Goal: Use online tool/utility: Utilize a website feature to perform a specific function

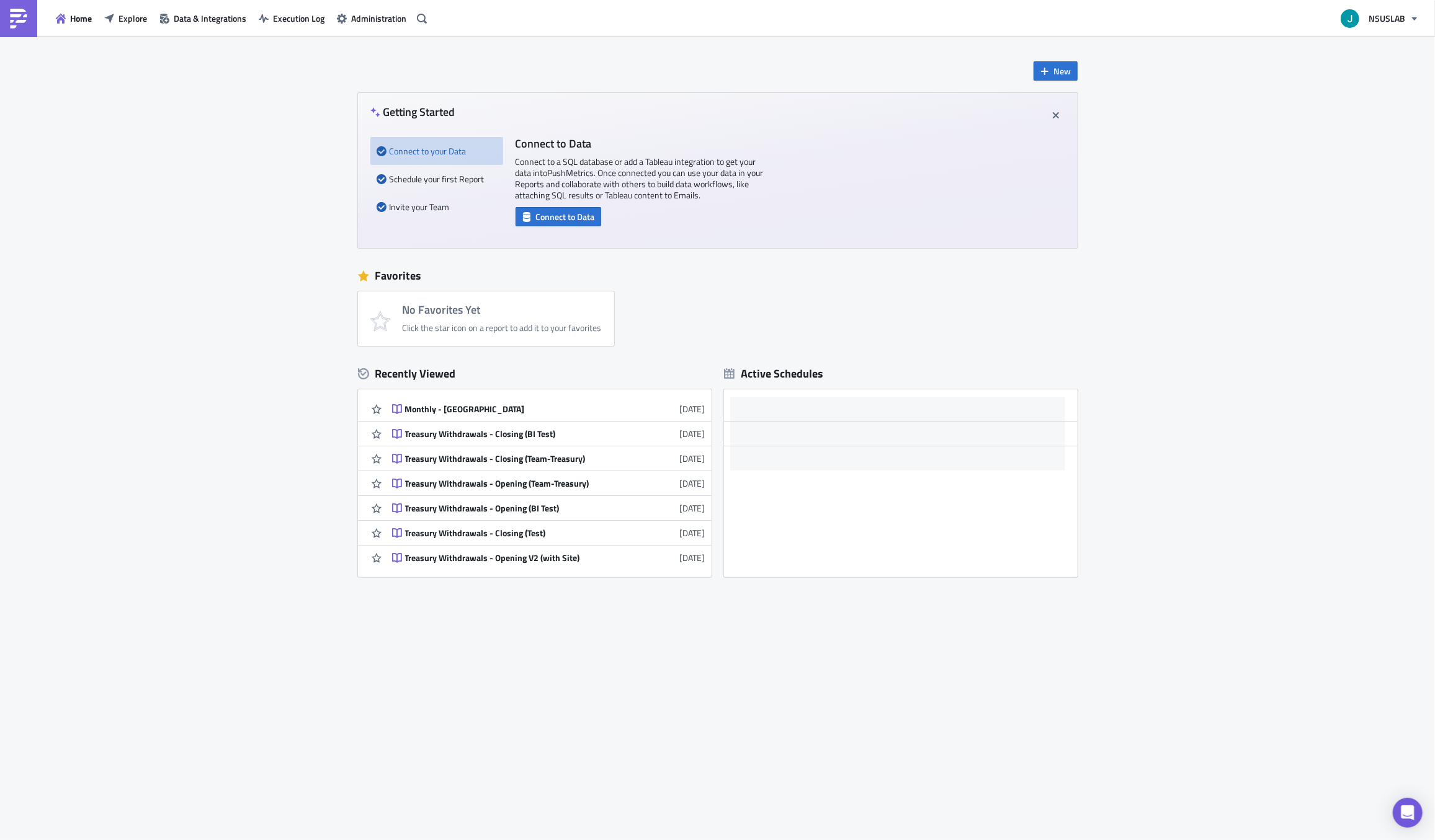
click at [119, 541] on div "New Getting Started Connect to your Data Schedule your first Report Invite your…" at bounding box center [717, 438] width 1435 height 803
drag, startPoint x: 147, startPoint y: 311, endPoint x: 147, endPoint y: 301, distance: 10.0
click at [147, 310] on div "New Getting Started Connect to your Data Schedule your first Report Invite your…" at bounding box center [717, 438] width 1435 height 803
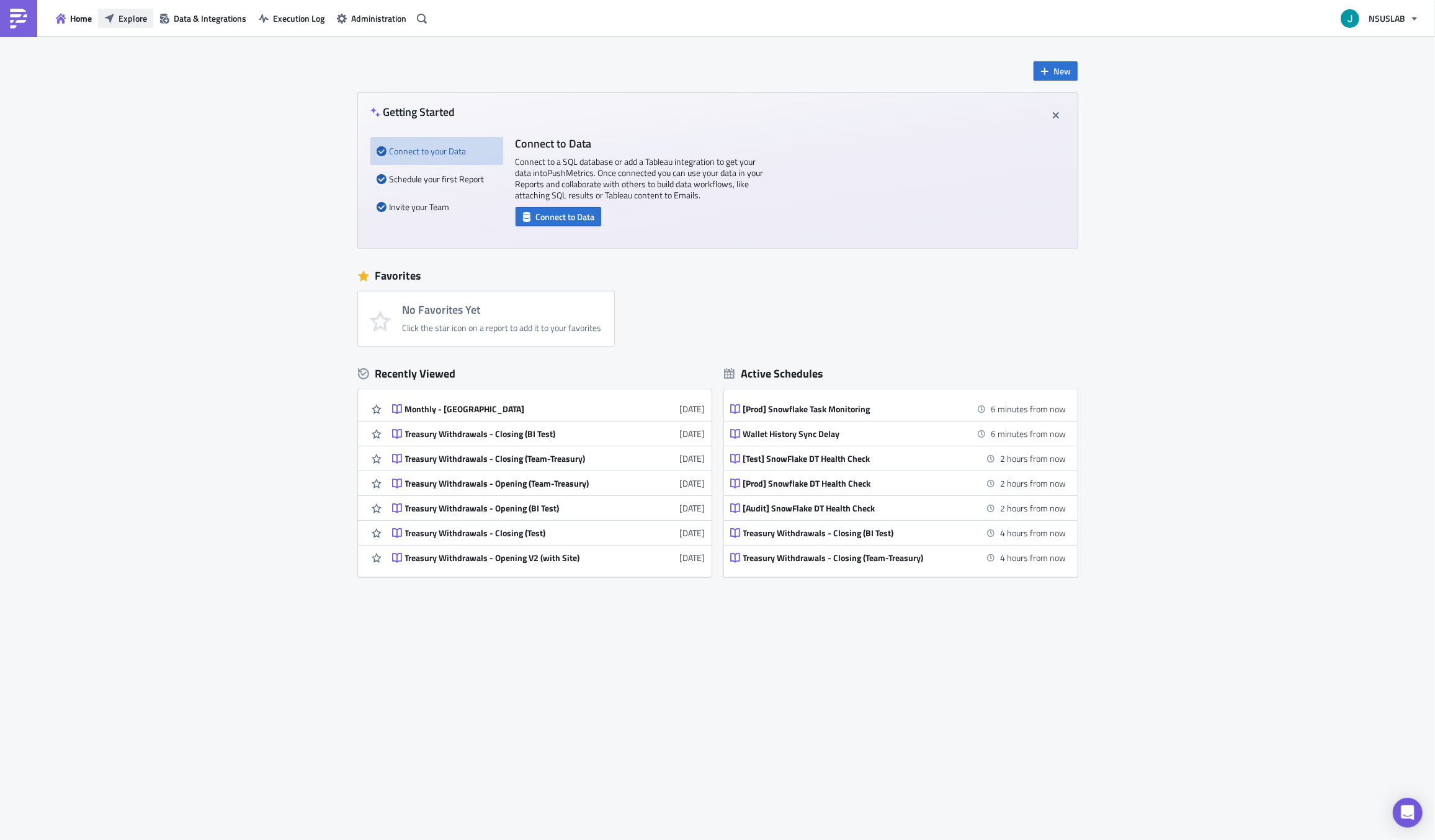
click at [124, 22] on span "Explore" at bounding box center [132, 18] width 29 height 13
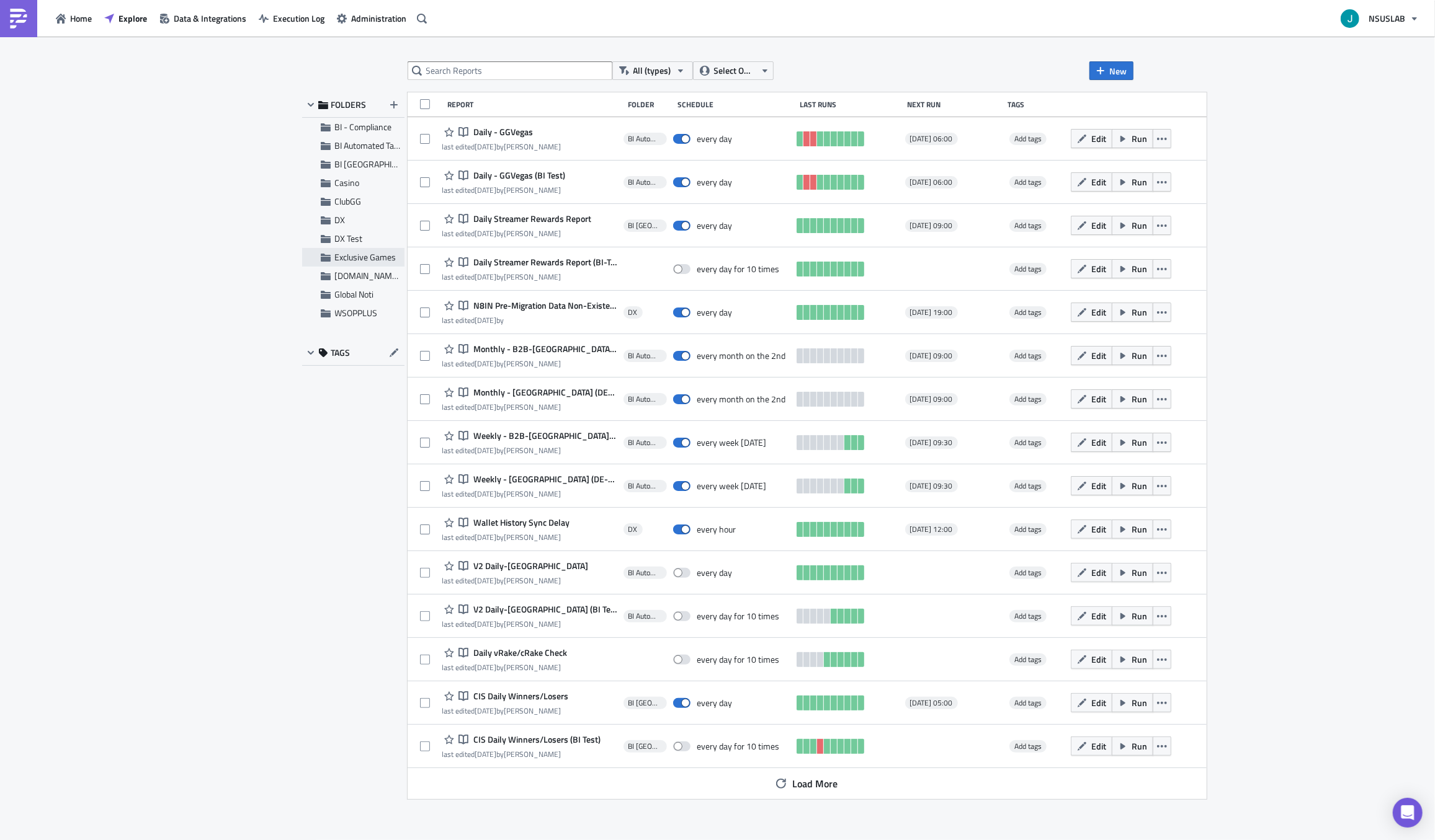
click at [365, 261] on span "Exclusive Games" at bounding box center [366, 256] width 62 height 13
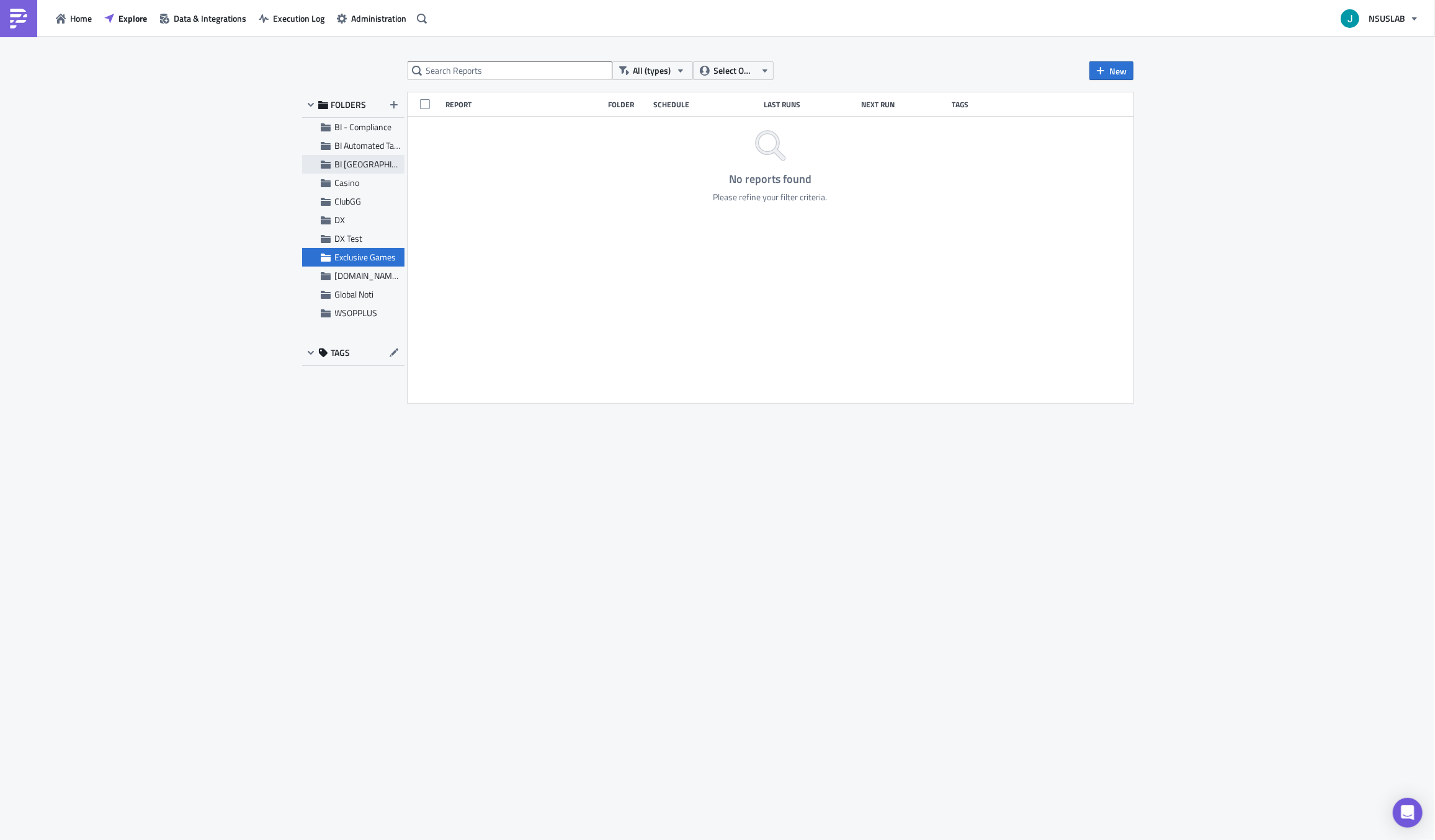
click at [373, 167] on span "BI [GEOGRAPHIC_DATA]" at bounding box center [368, 164] width 67 height 11
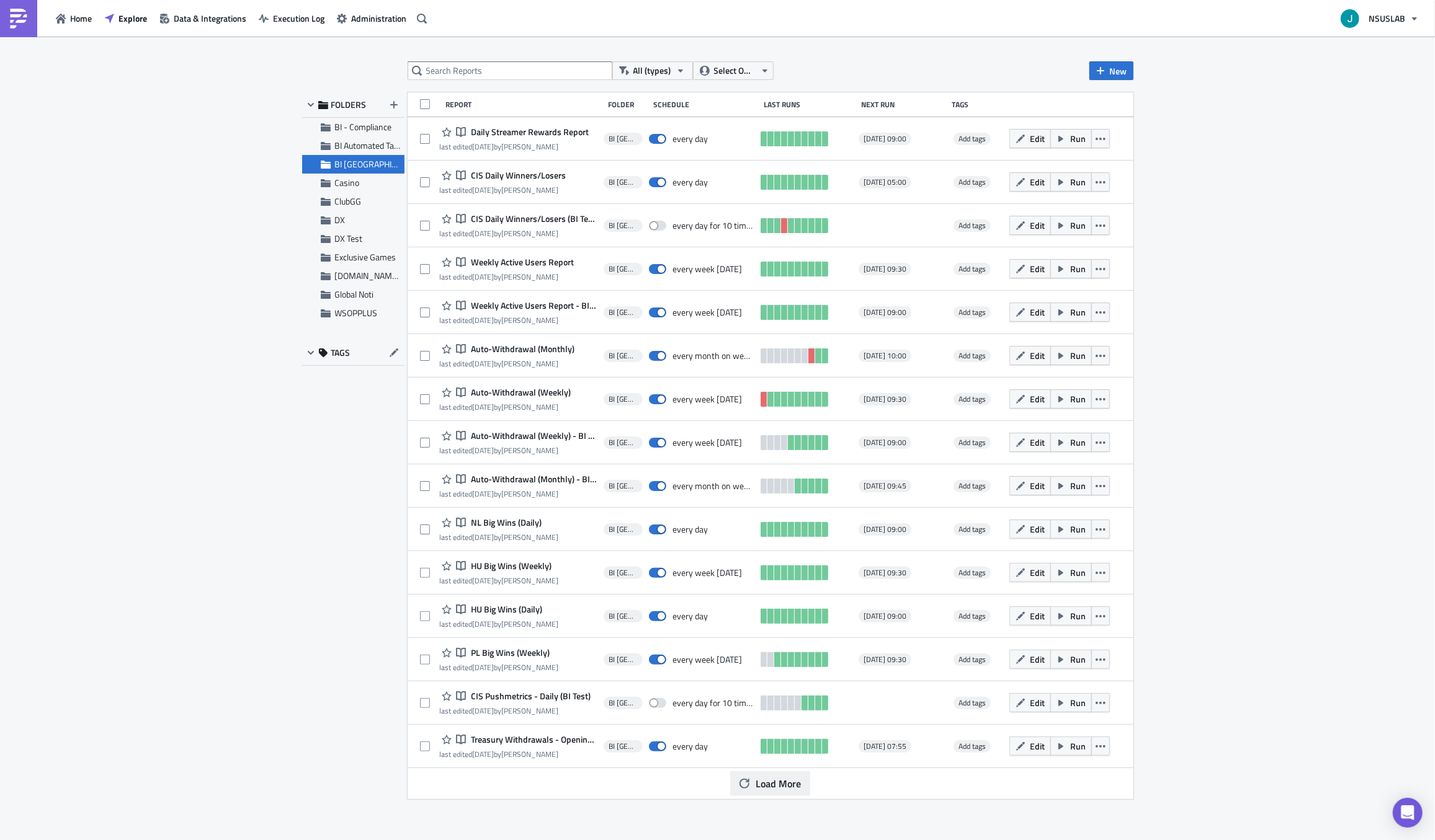
click at [785, 776] on span "Load More" at bounding box center [779, 783] width 46 height 15
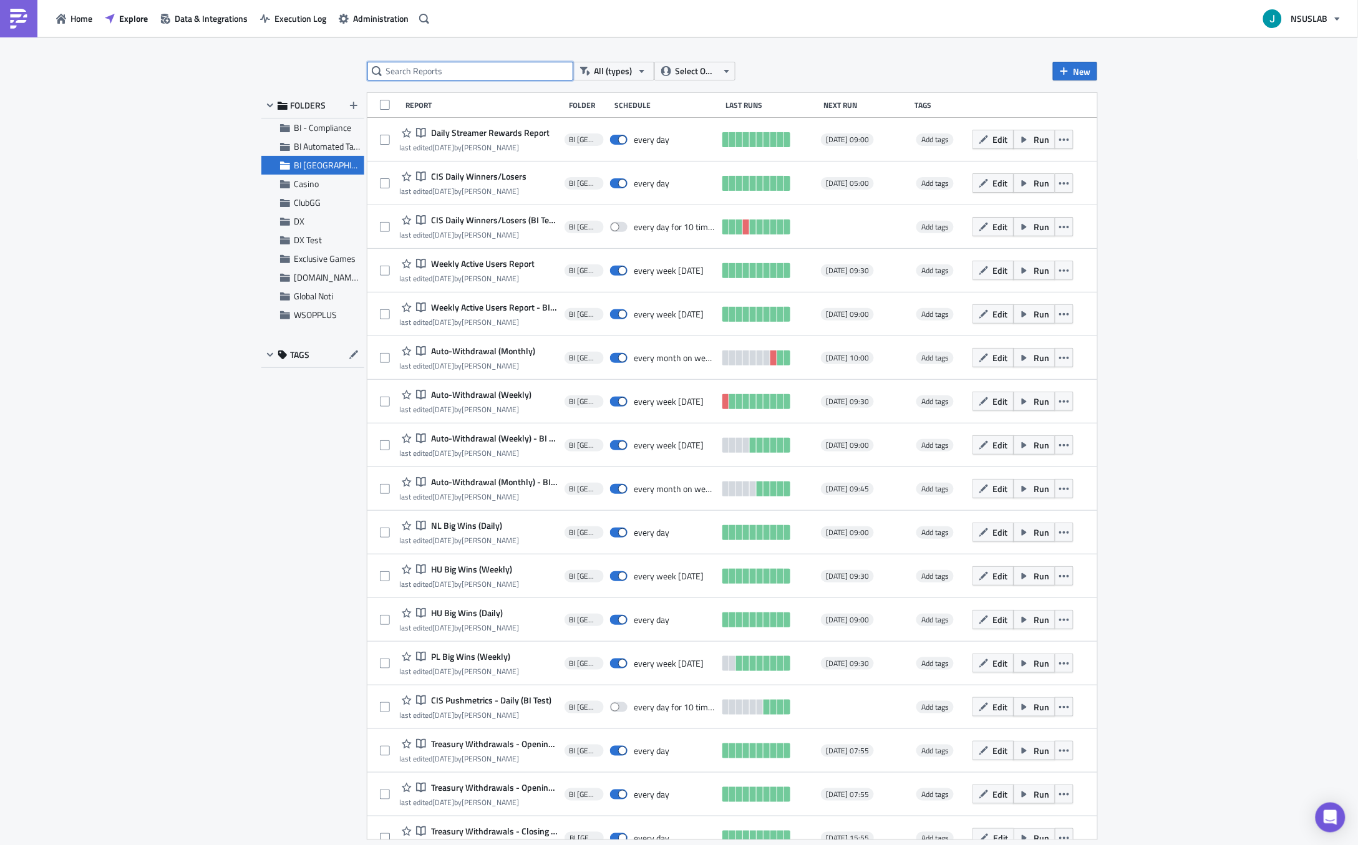
click at [465, 64] on input "text" at bounding box center [470, 71] width 206 height 19
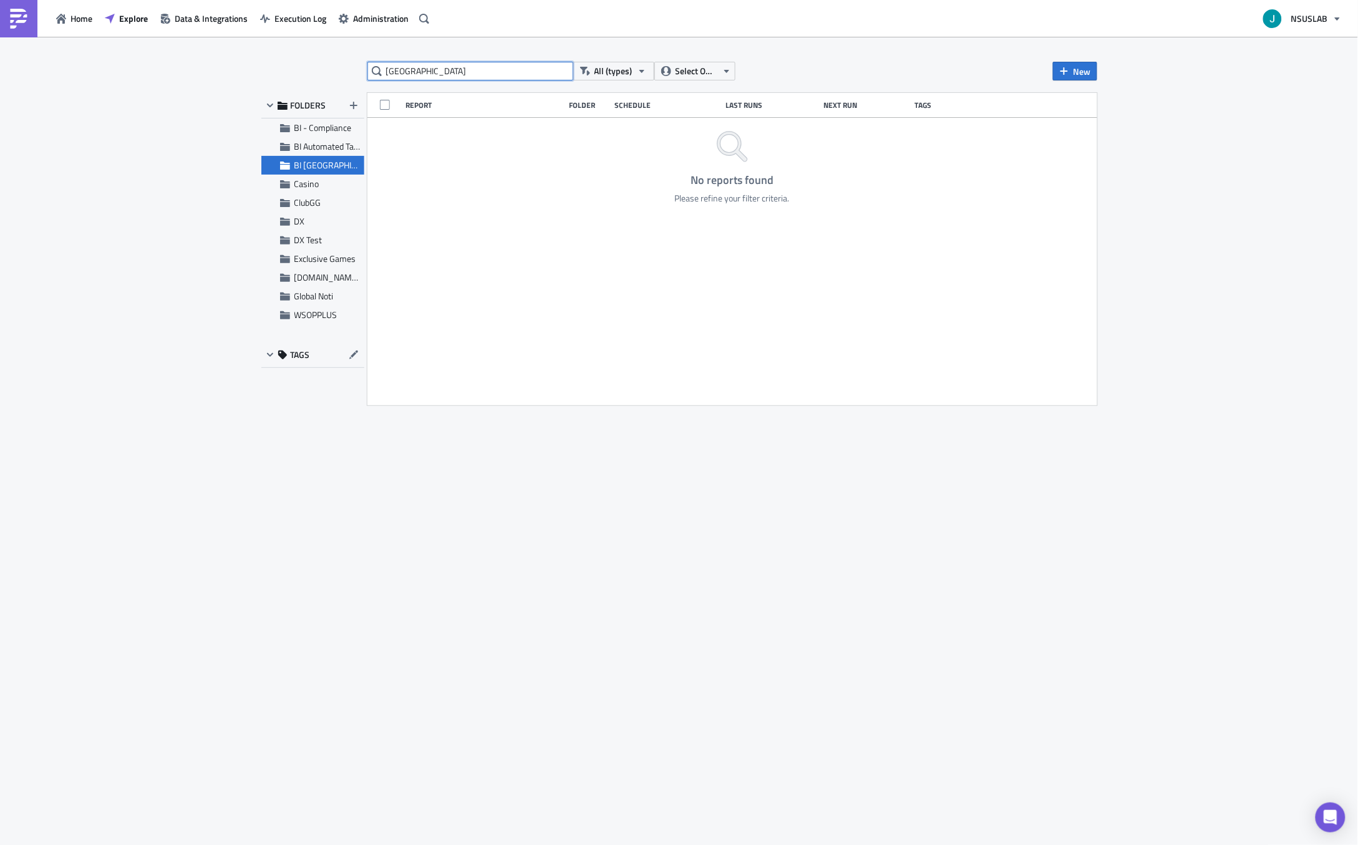
type input "[GEOGRAPHIC_DATA]"
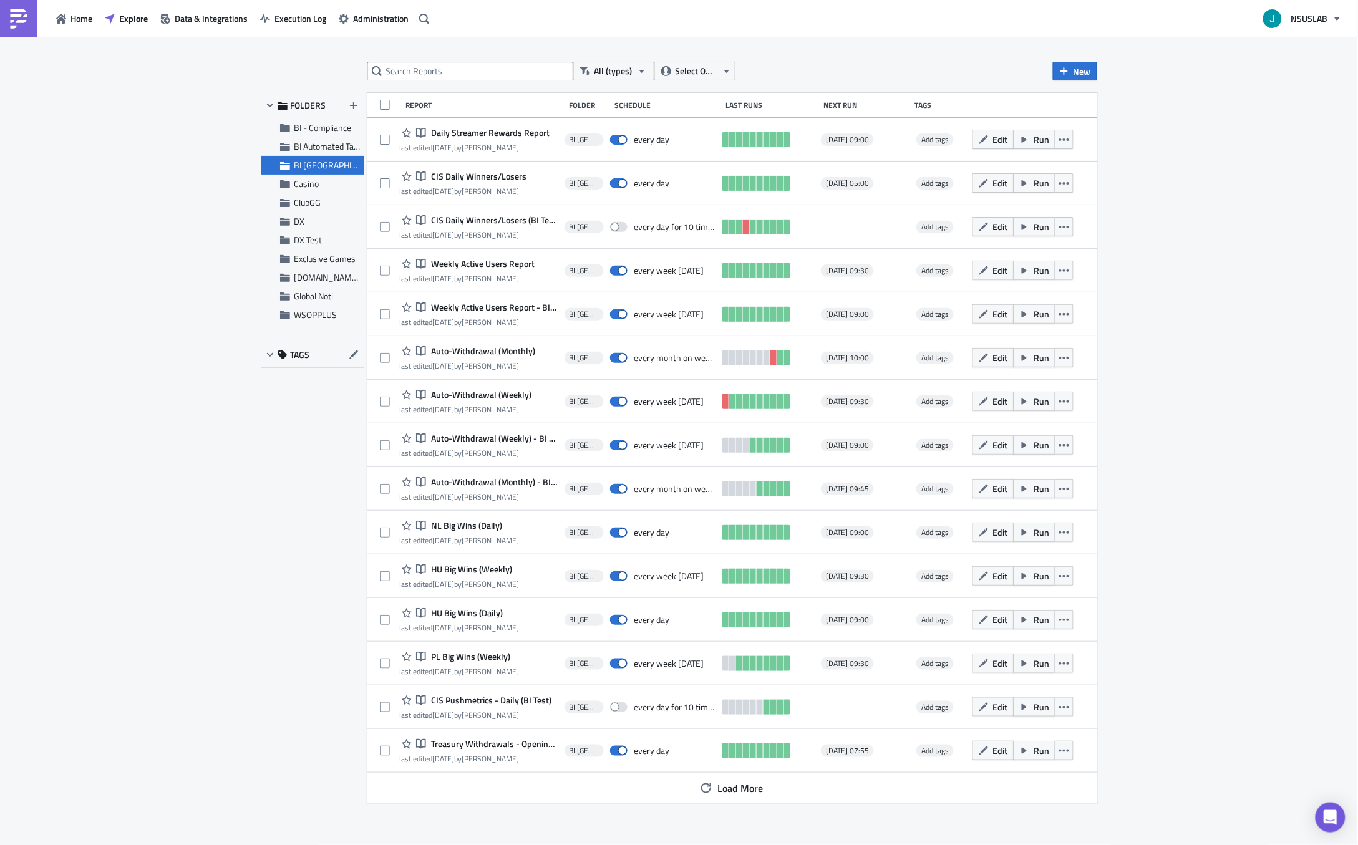
click at [271, 586] on div "FOLDERS BI - Compliance BI Automated Tableau Reporting BI Toronto Casino ClubGG…" at bounding box center [312, 448] width 103 height 711
click at [124, 17] on span "Explore" at bounding box center [133, 18] width 29 height 13
click at [90, 27] on button "Home" at bounding box center [74, 18] width 49 height 19
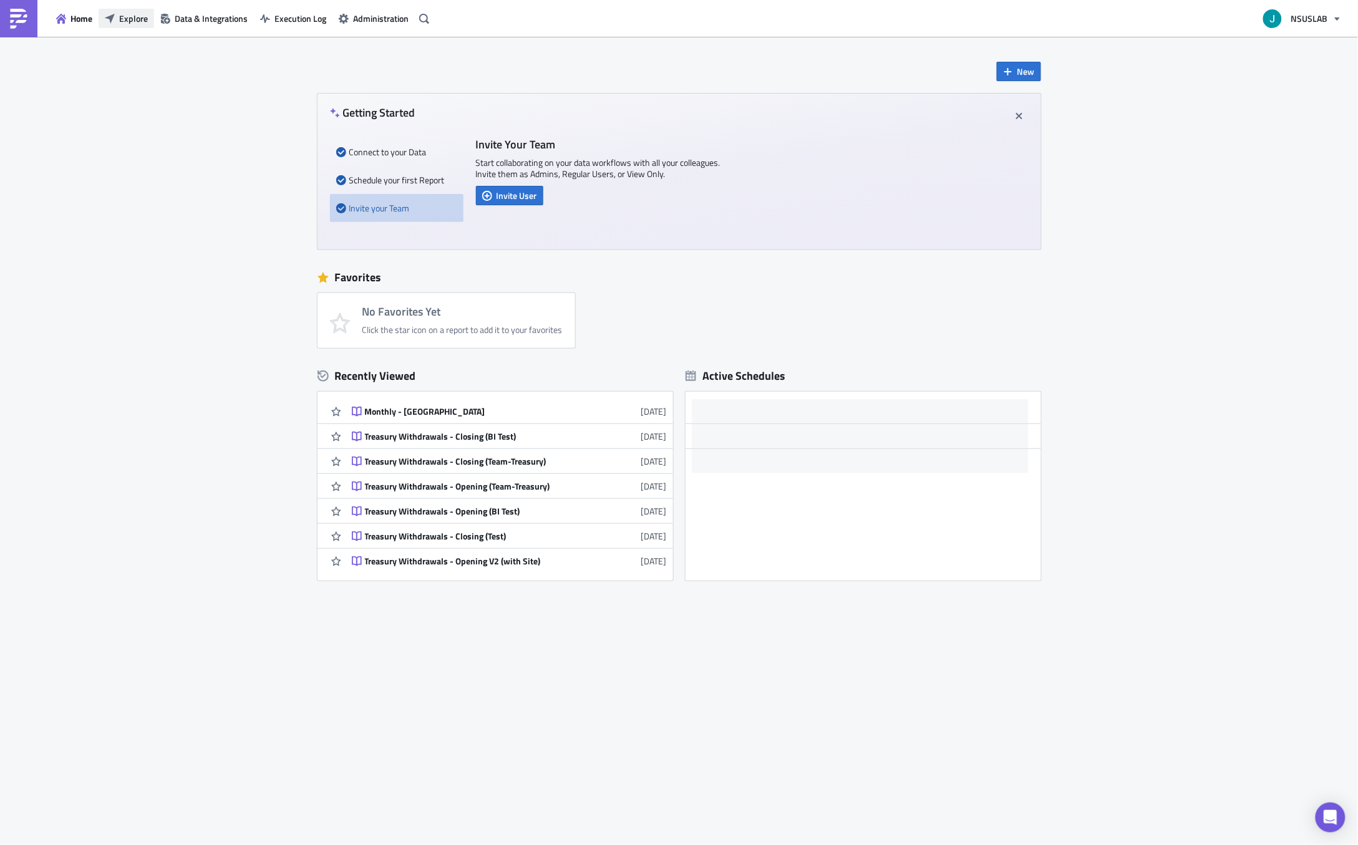
click at [138, 21] on span "Explore" at bounding box center [133, 18] width 29 height 13
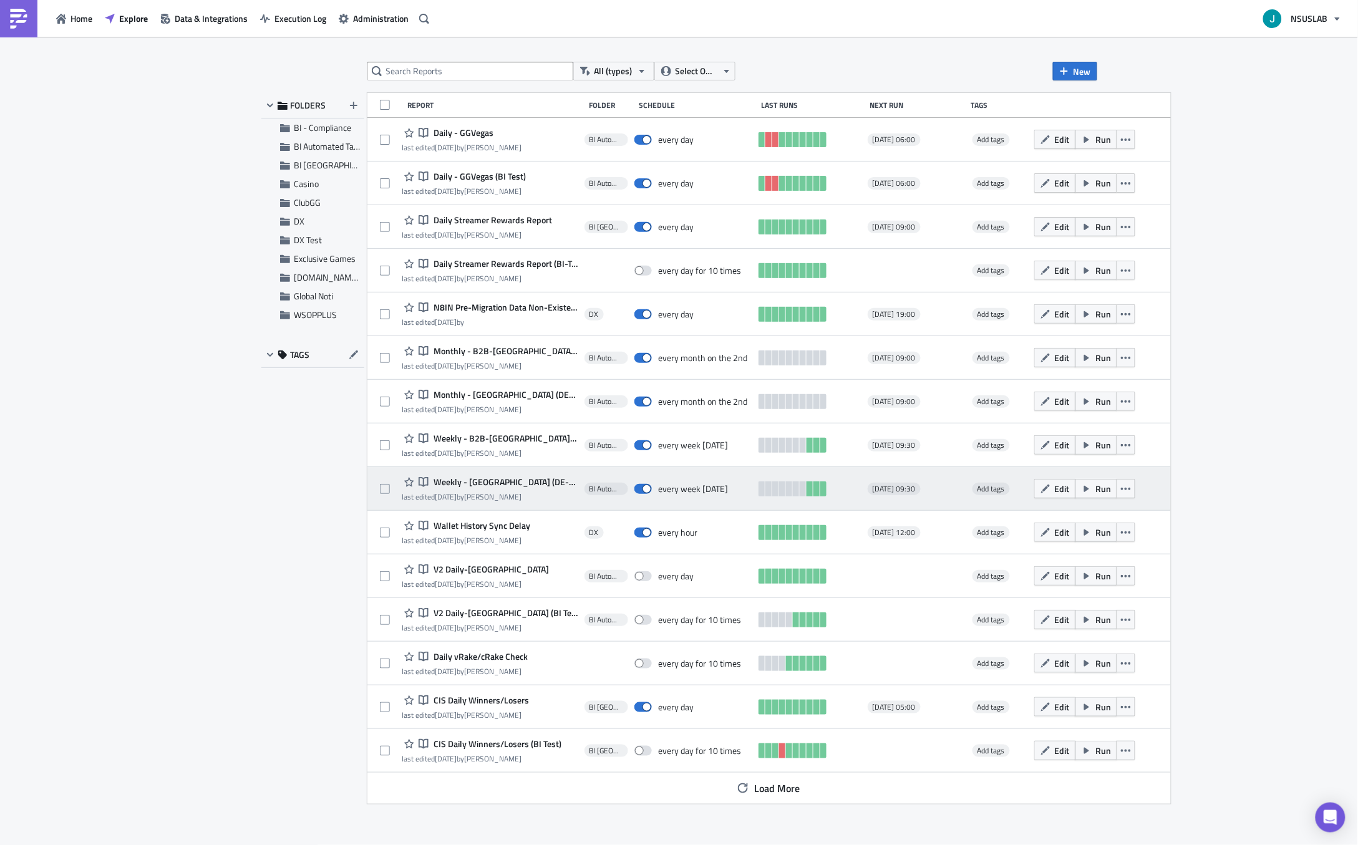
click at [561, 501] on div "Notebook Weekly - [GEOGRAPHIC_DATA] (DE-Reporting) last edited [DATE] by [PERSO…" at bounding box center [490, 489] width 177 height 25
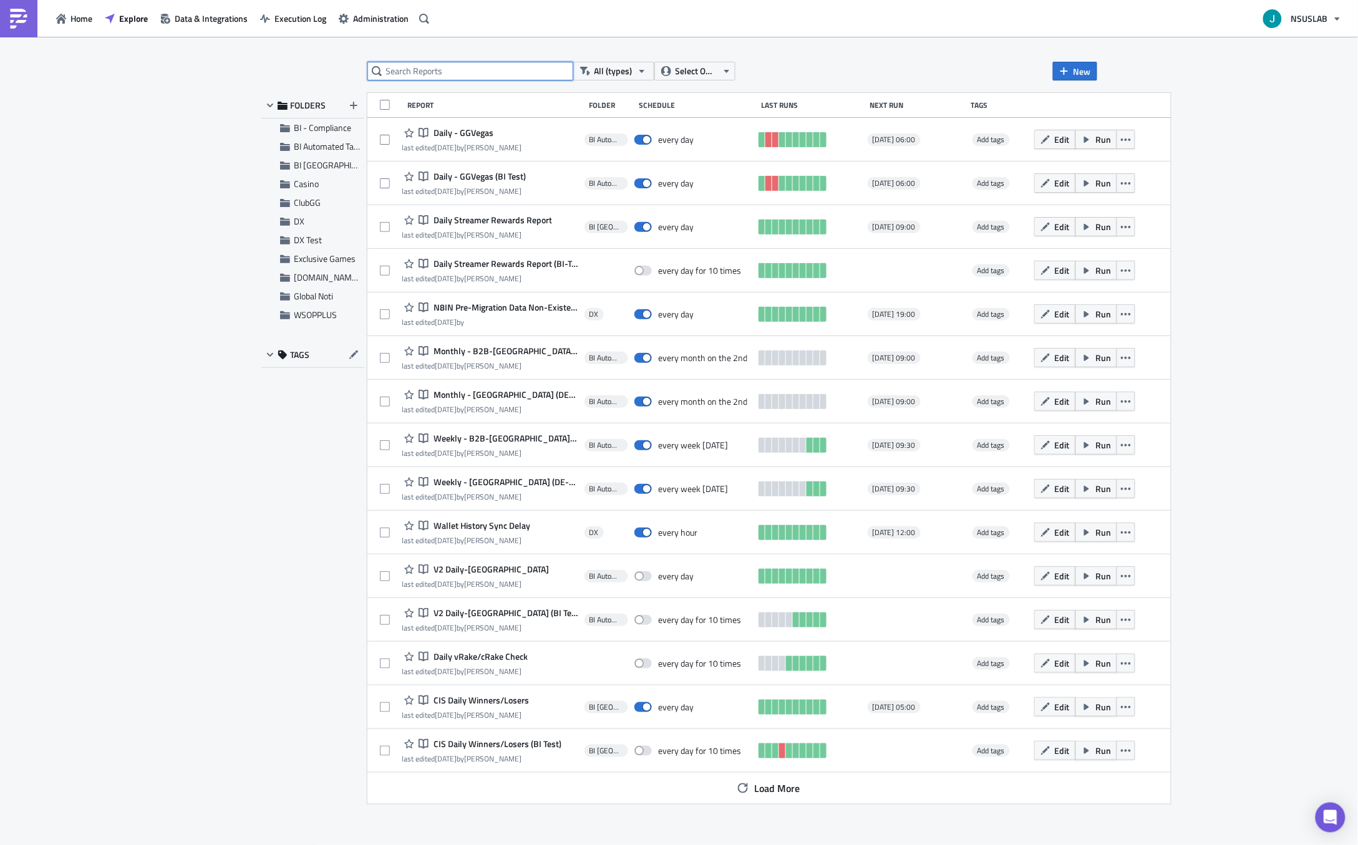
click at [500, 70] on input "text" at bounding box center [470, 71] width 206 height 19
type input "D"
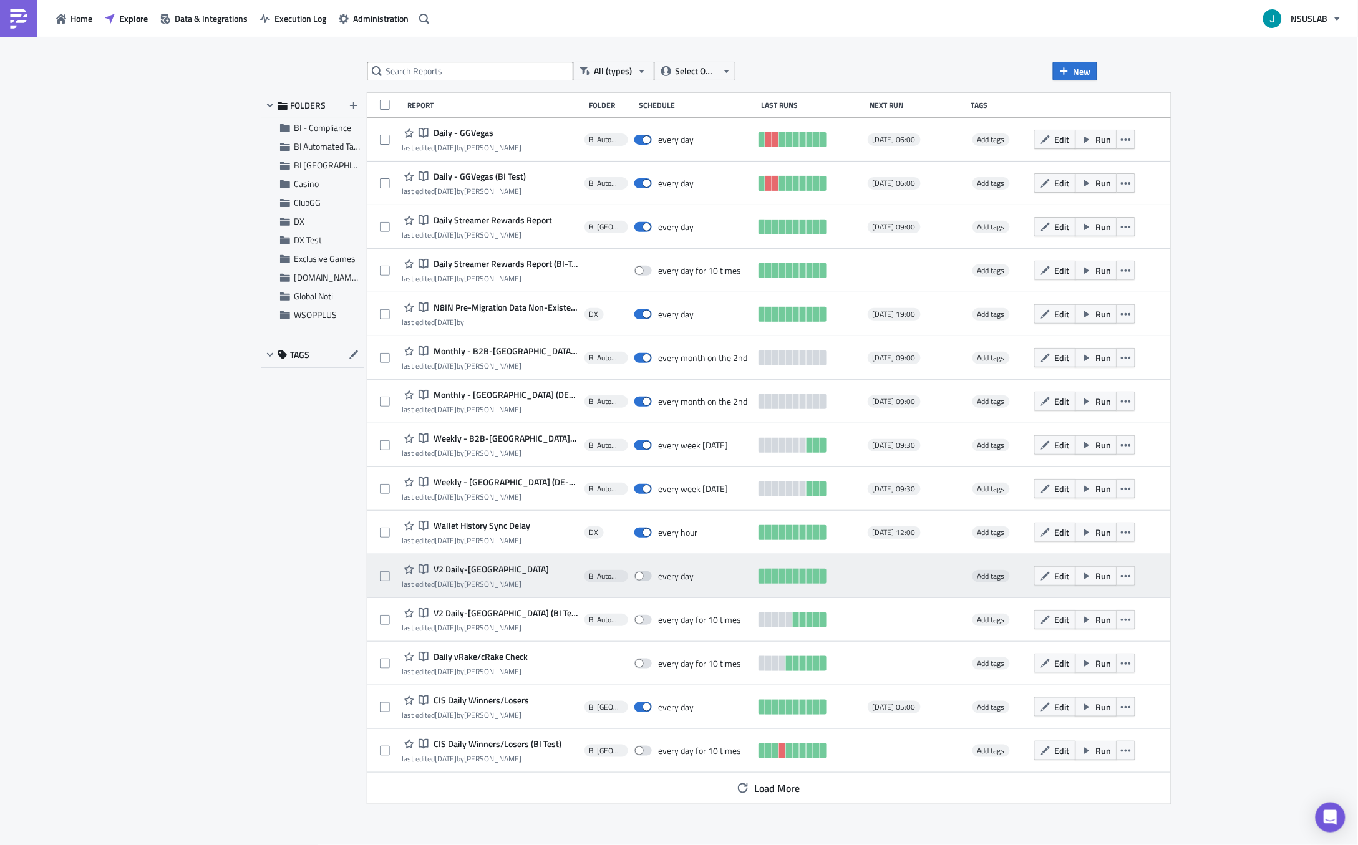
click at [890, 578] on div at bounding box center [915, 576] width 95 height 25
click at [533, 576] on div "Notebook V2 Daily-[GEOGRAPHIC_DATA] last edited [DATE] by [PERSON_NAME]" at bounding box center [490, 576] width 177 height 25
click at [475, 569] on span "V2 Daily-[GEOGRAPHIC_DATA]" at bounding box center [489, 569] width 119 height 11
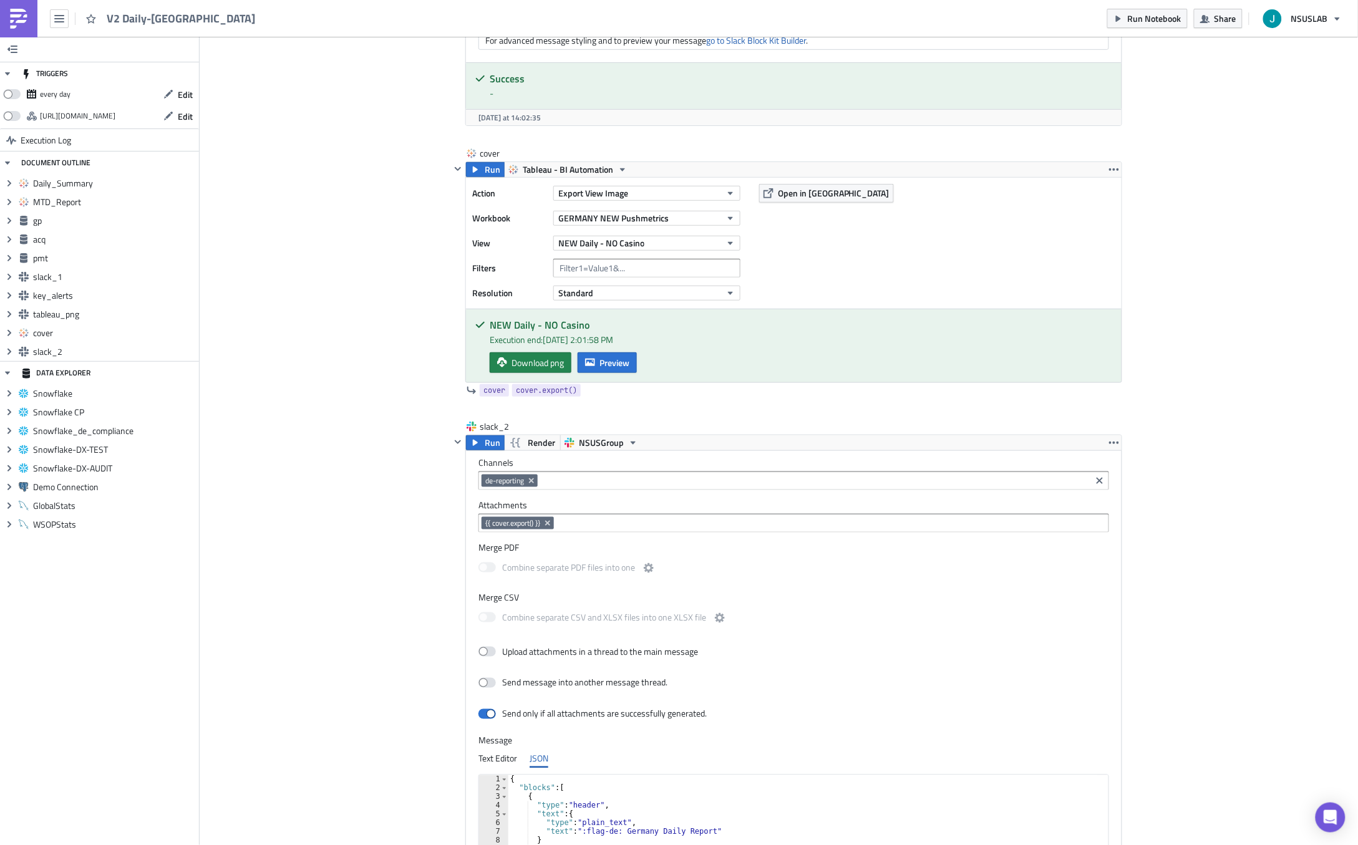
scroll to position [4064, 0]
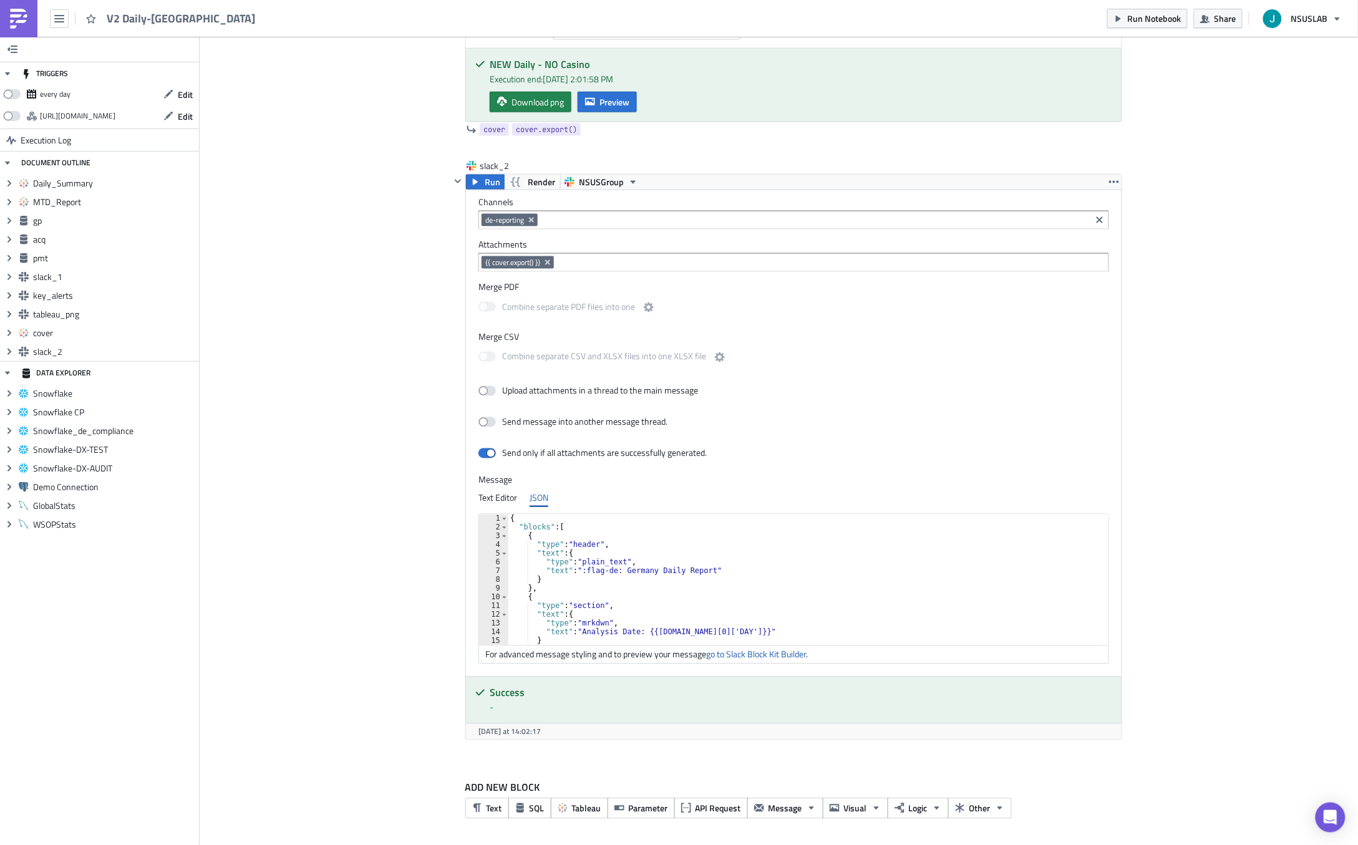
drag, startPoint x: 1230, startPoint y: 727, endPoint x: 1120, endPoint y: 81, distance: 655.5
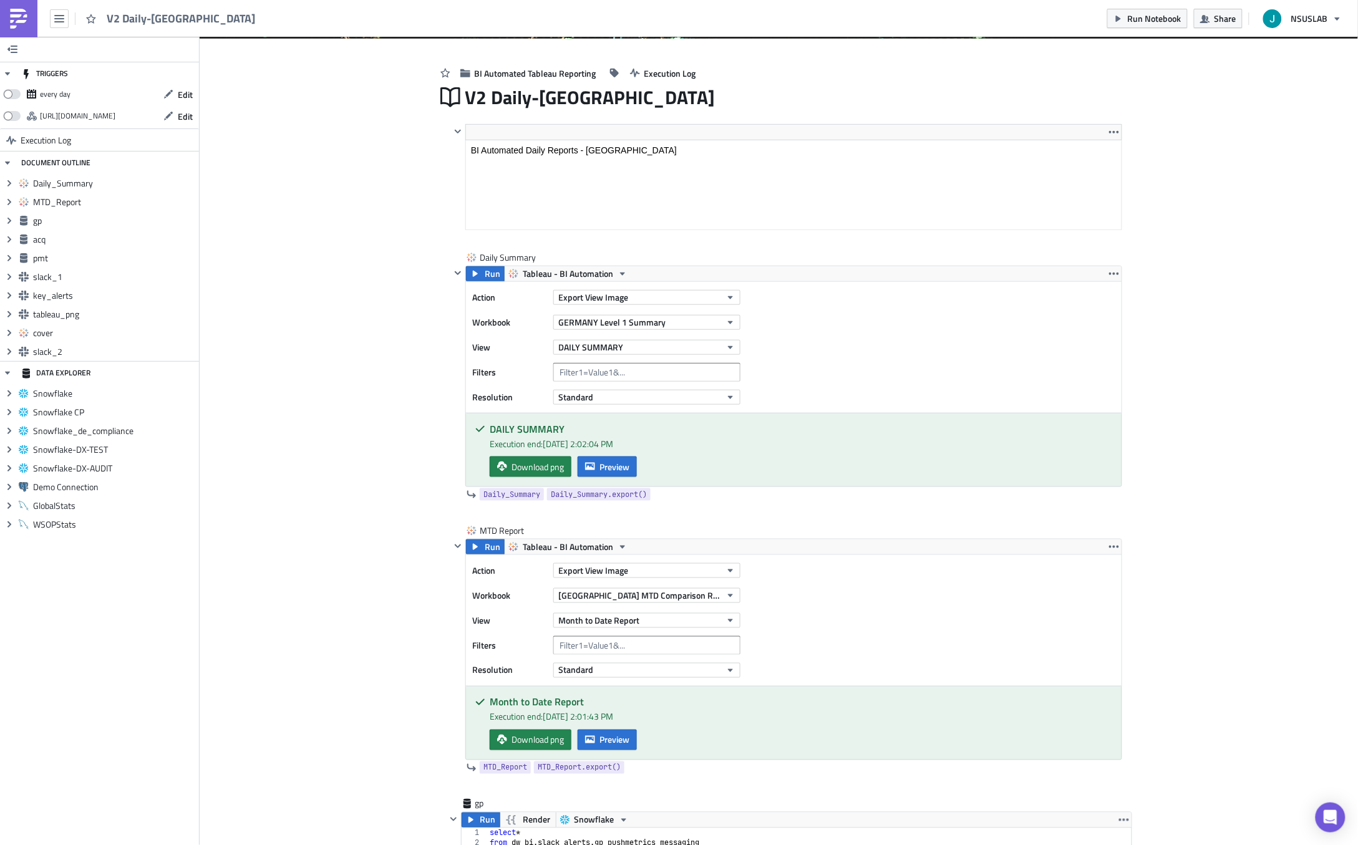
scroll to position [0, 0]
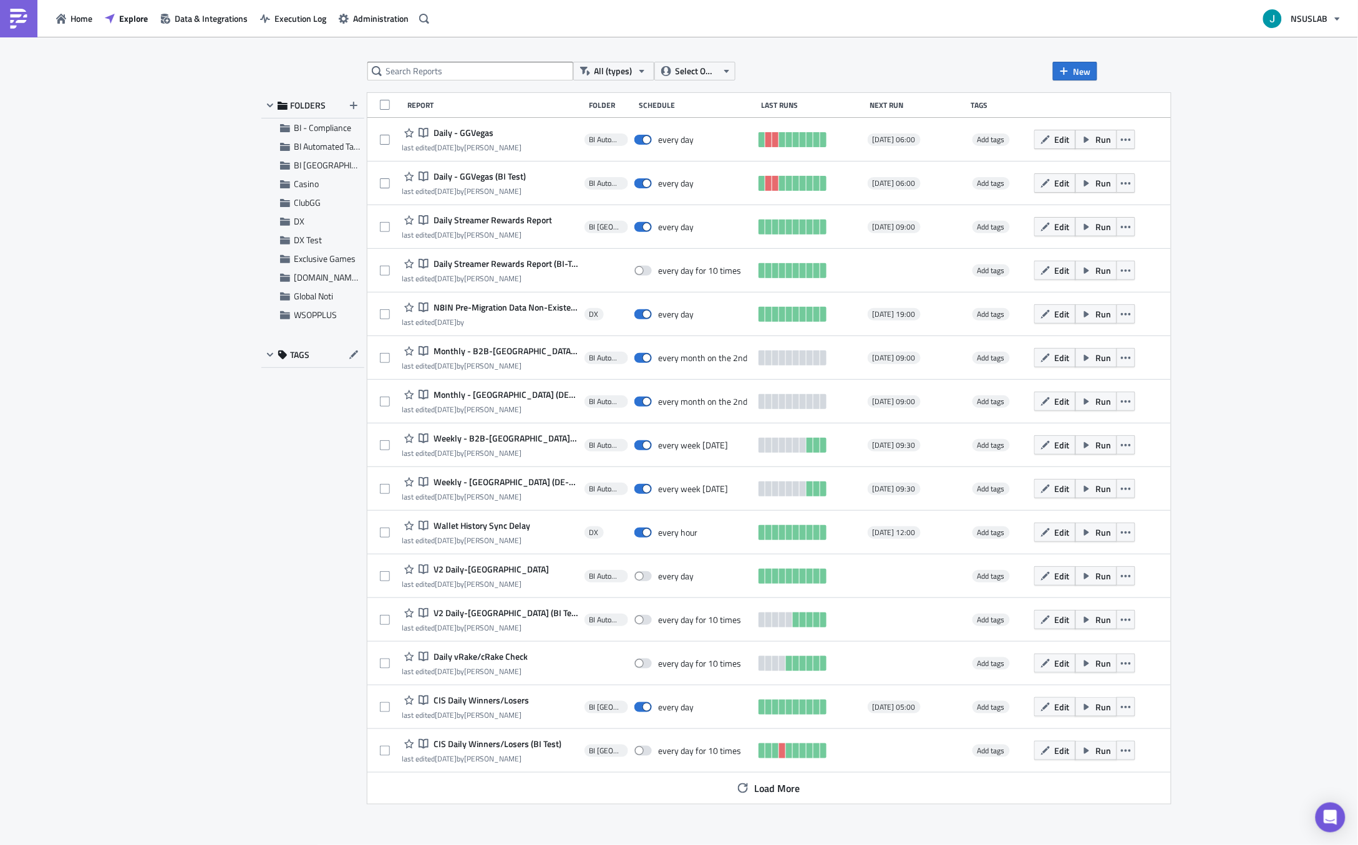
drag, startPoint x: 213, startPoint y: 694, endPoint x: 216, endPoint y: 650, distance: 43.8
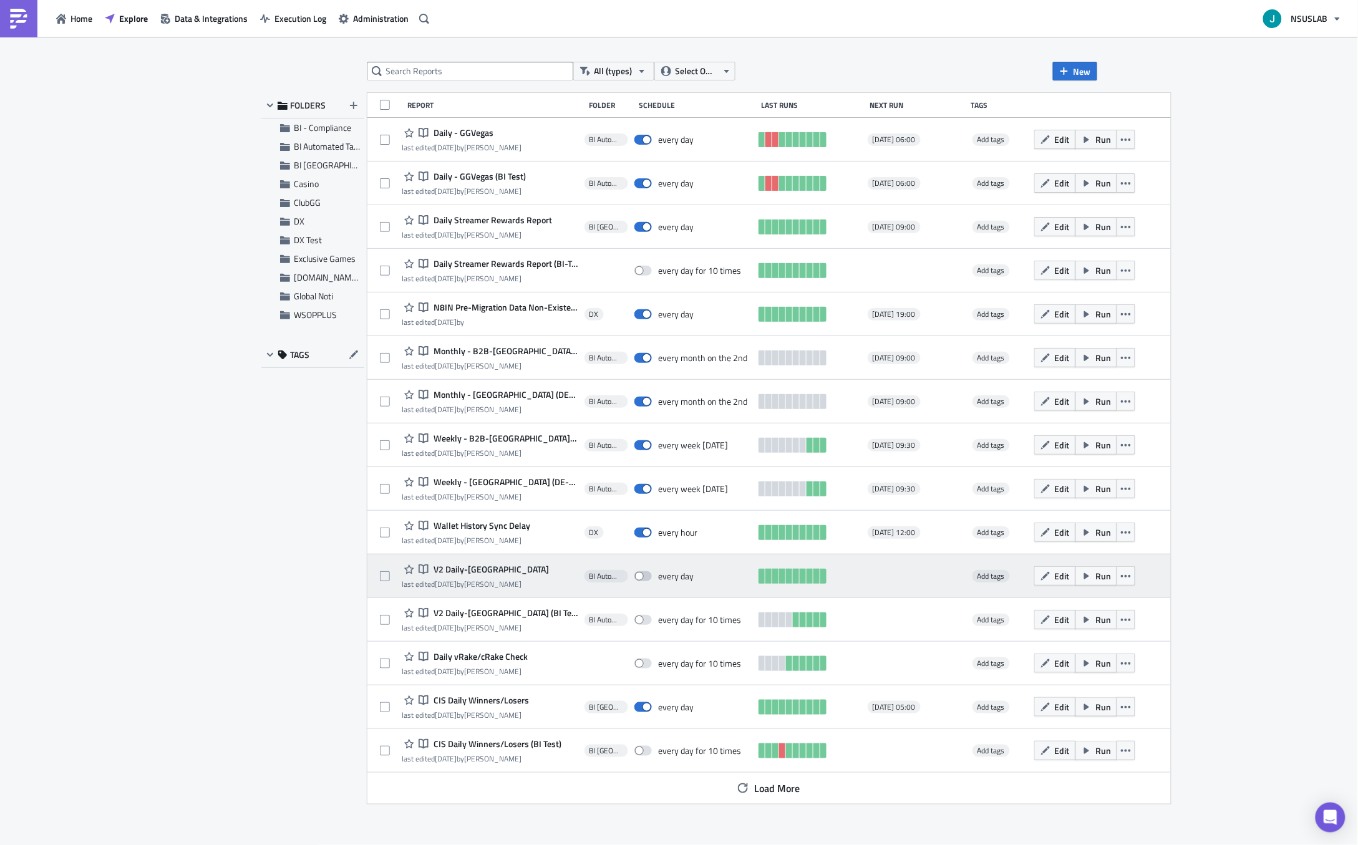
click at [634, 572] on span at bounding box center [642, 576] width 17 height 10
click at [637, 573] on input "checkbox" at bounding box center [641, 577] width 8 height 8
checkbox input "true"
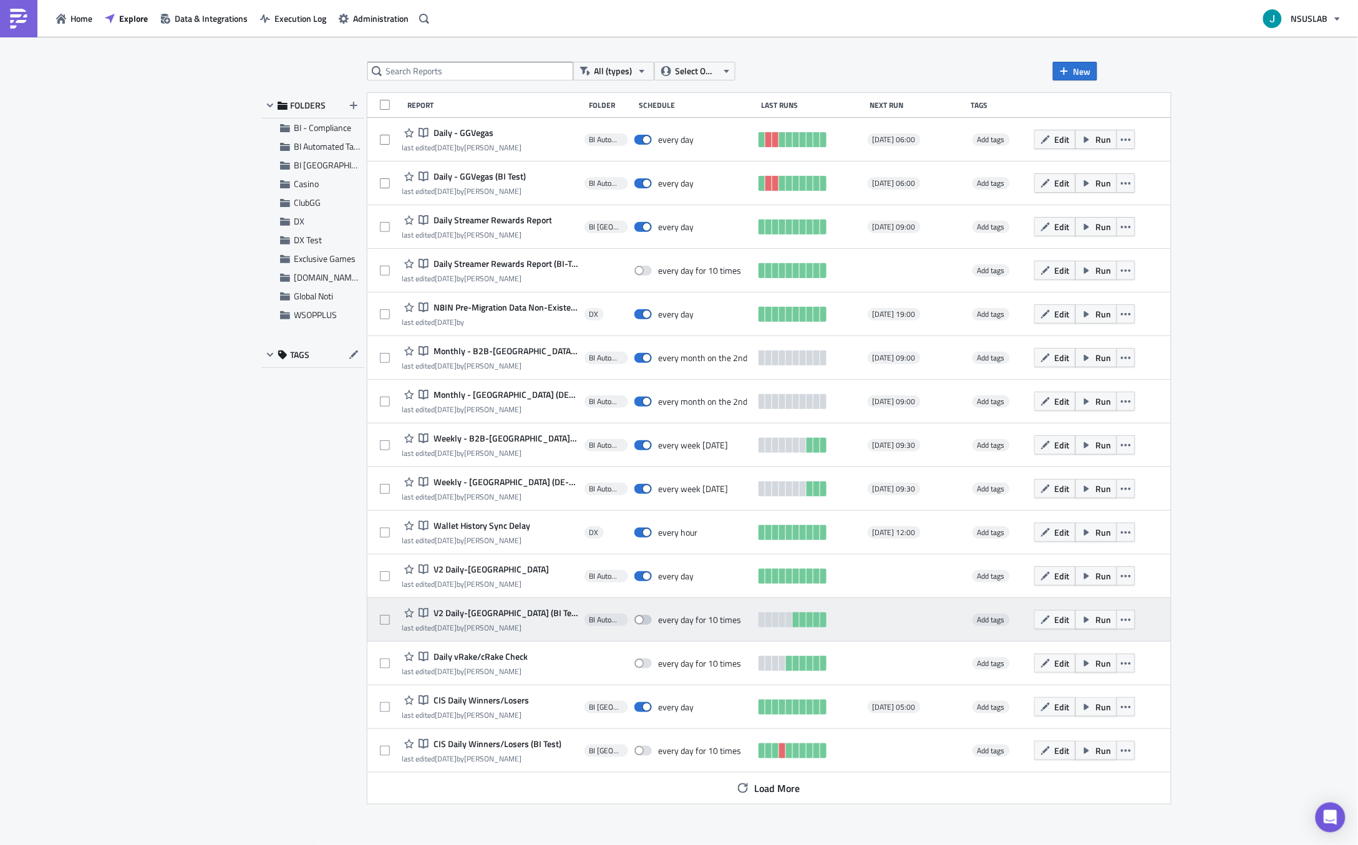
click at [634, 620] on span at bounding box center [642, 620] width 17 height 10
click at [637, 620] on input "checkbox" at bounding box center [641, 620] width 8 height 8
checkbox input "true"
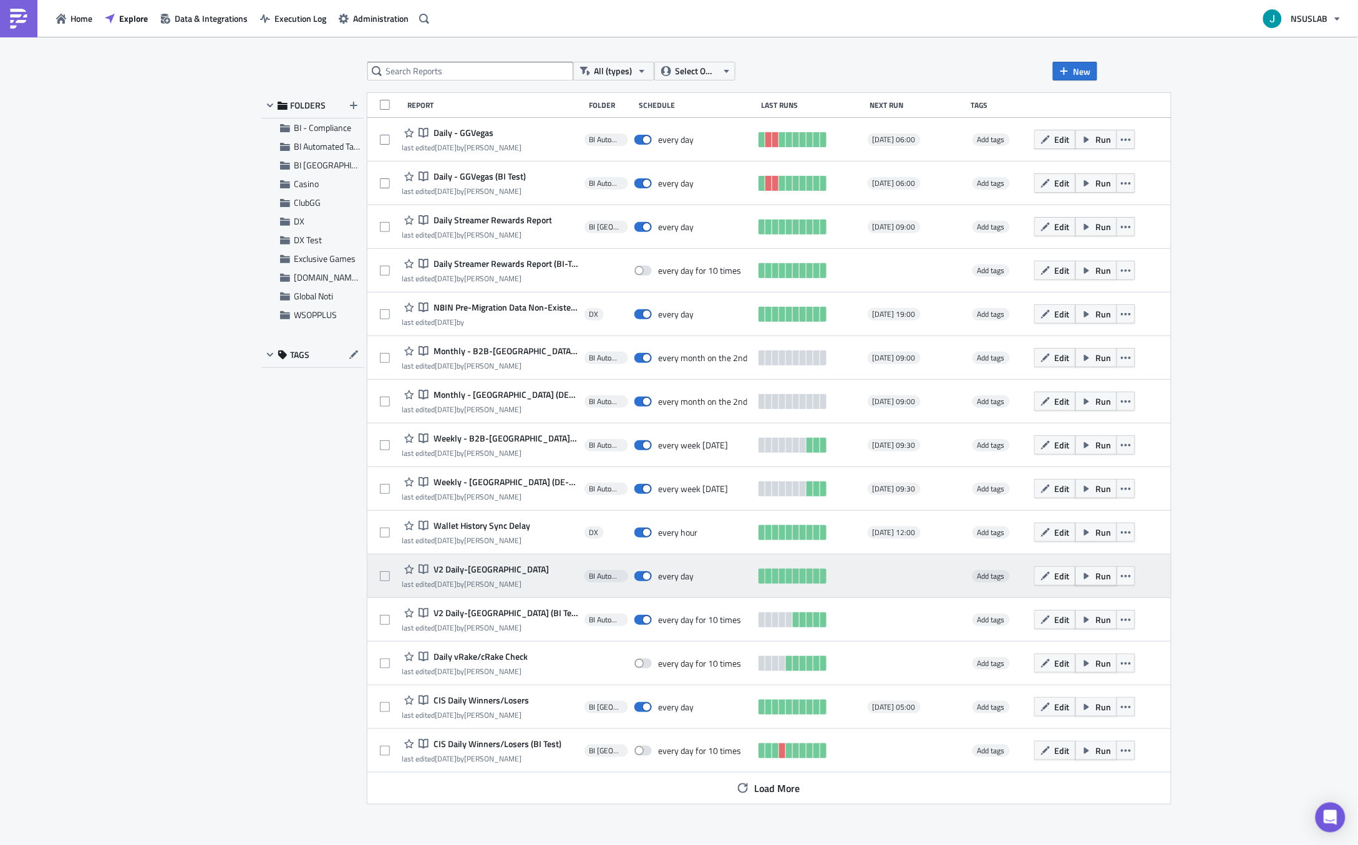
click at [1096, 572] on span "Run" at bounding box center [1104, 576] width 16 height 13
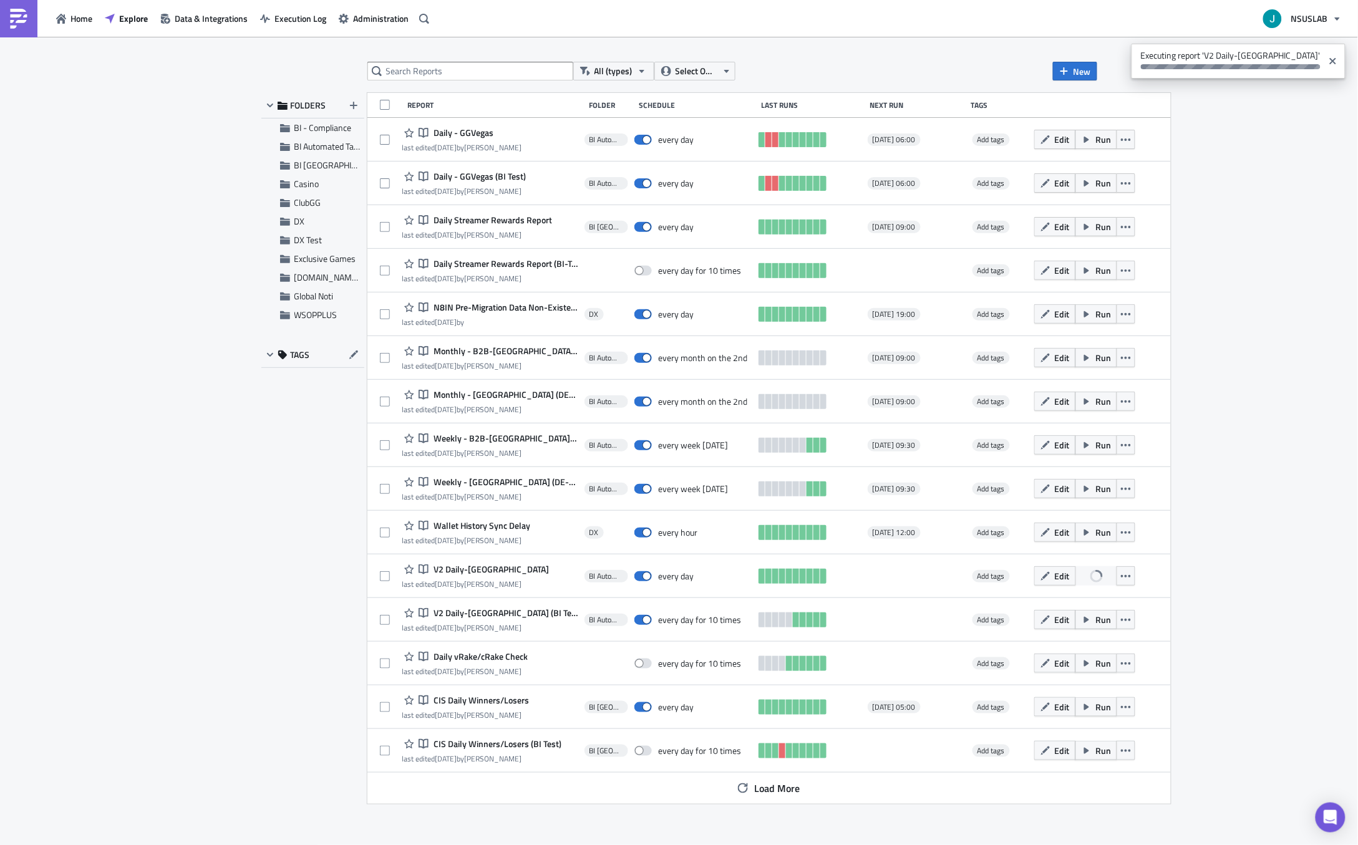
click at [210, 514] on div "All (types) Select Owner New FOLDERS BI - Compliance BI Automated Tableau Repor…" at bounding box center [679, 442] width 1358 height 810
click at [269, 555] on div "FOLDERS BI - Compliance BI Automated Tableau Reporting BI Toronto Casino ClubGG…" at bounding box center [312, 448] width 103 height 711
